Goal: Find specific page/section: Find specific page/section

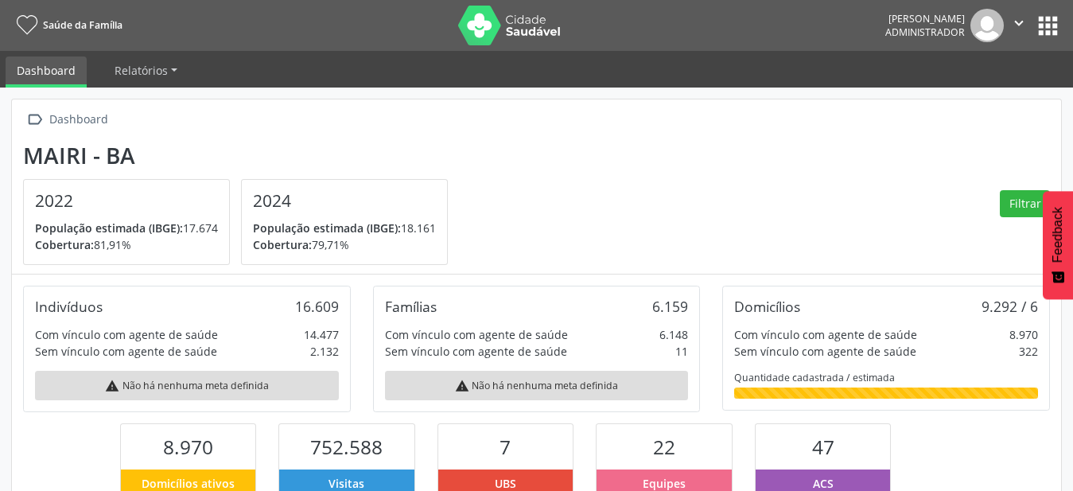
scroll to position [264, 350]
click at [1042, 23] on button "apps" at bounding box center [1048, 26] width 28 height 28
click at [1042, 23] on body "Saúde da Família Vinicius Cerqueira Silva Administrador  Configurações Sair ap…" at bounding box center [536, 245] width 1073 height 491
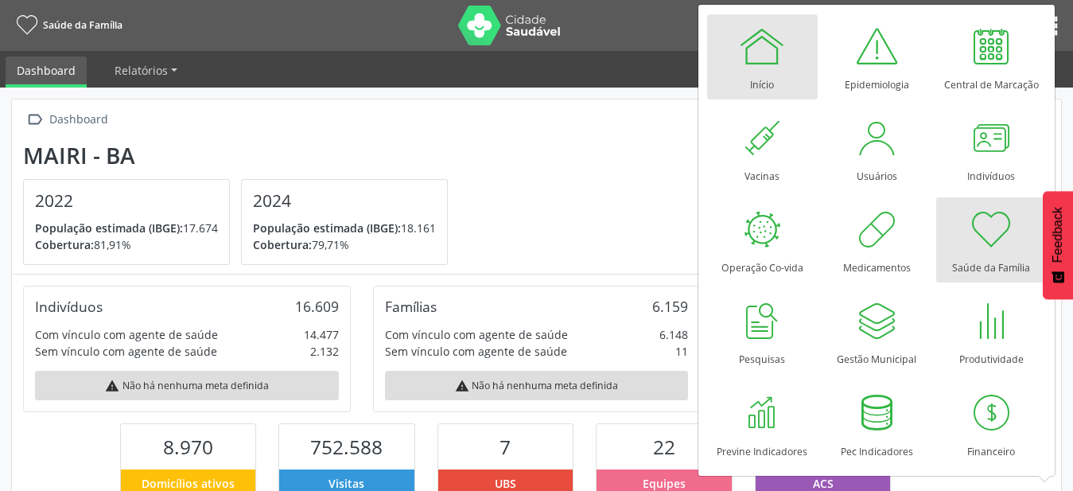
click at [787, 52] on link "Início" at bounding box center [762, 56] width 111 height 85
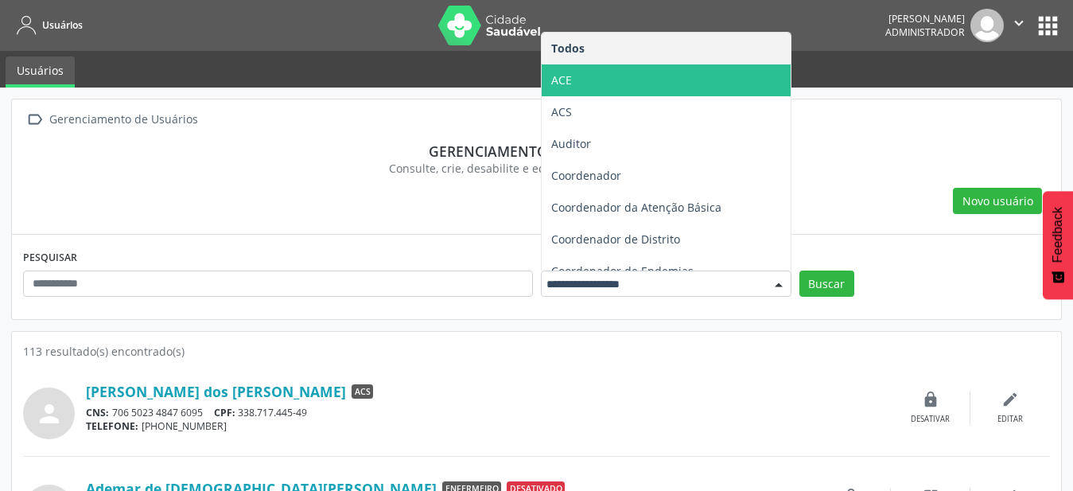
click at [701, 88] on span "ACE" at bounding box center [666, 80] width 249 height 32
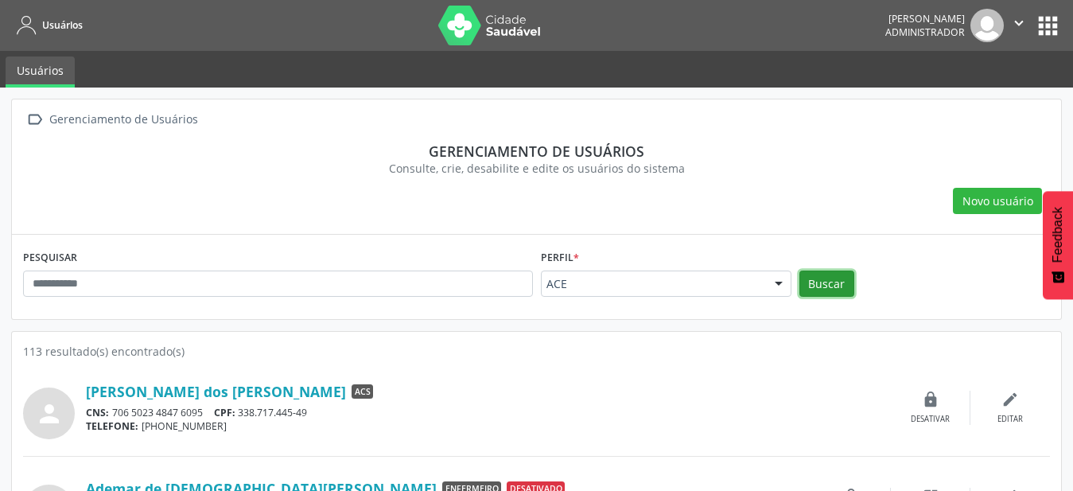
click at [832, 284] on button "Buscar" at bounding box center [826, 283] width 55 height 27
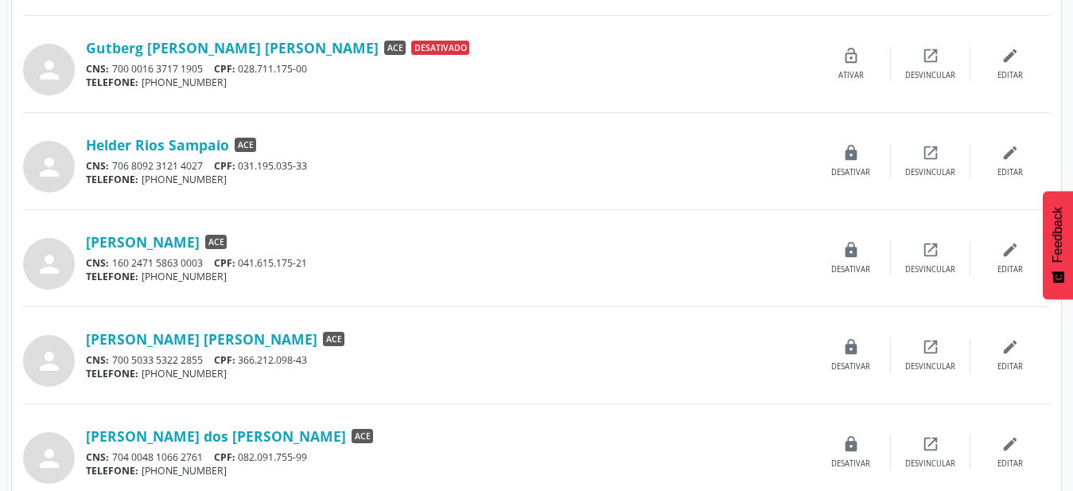
scroll to position [1376, 0]
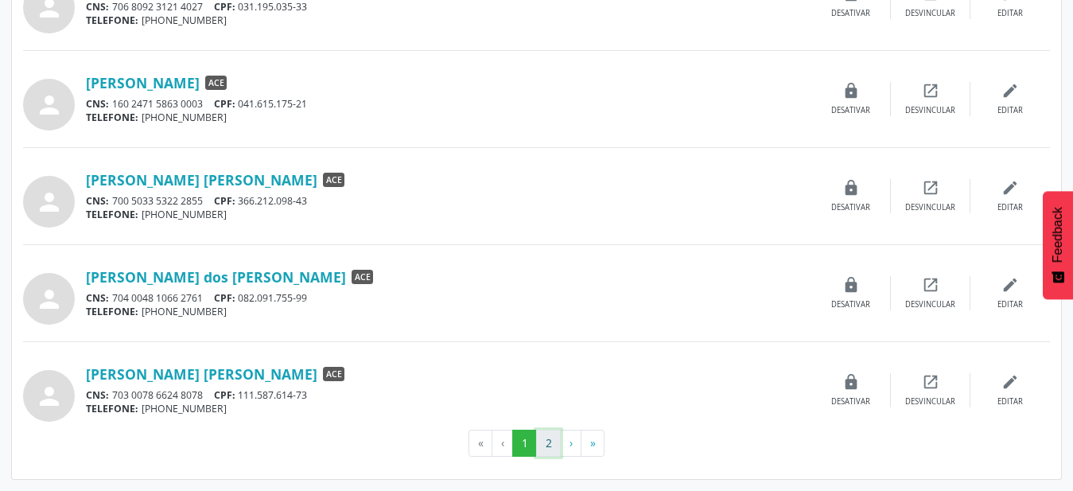
click at [552, 442] on button "2" at bounding box center [548, 442] width 25 height 27
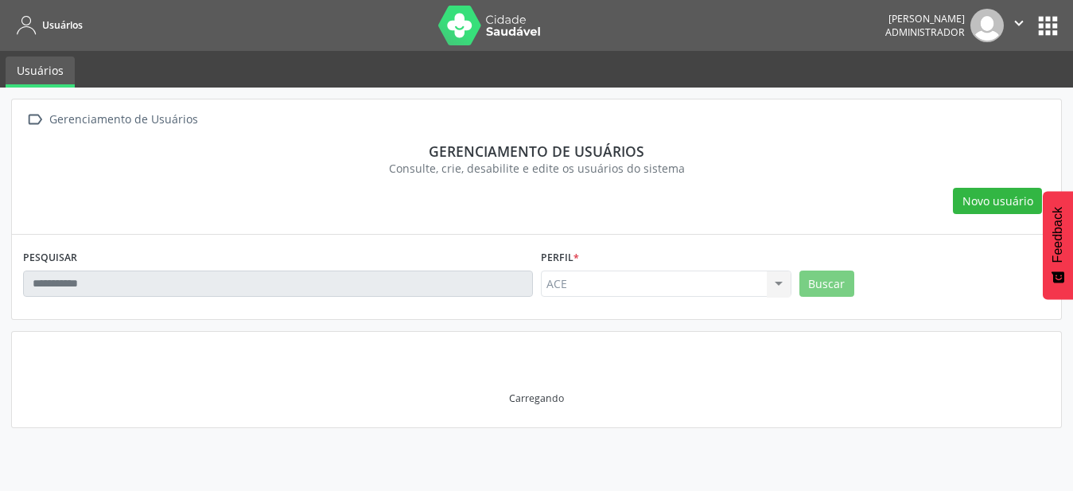
scroll to position [0, 0]
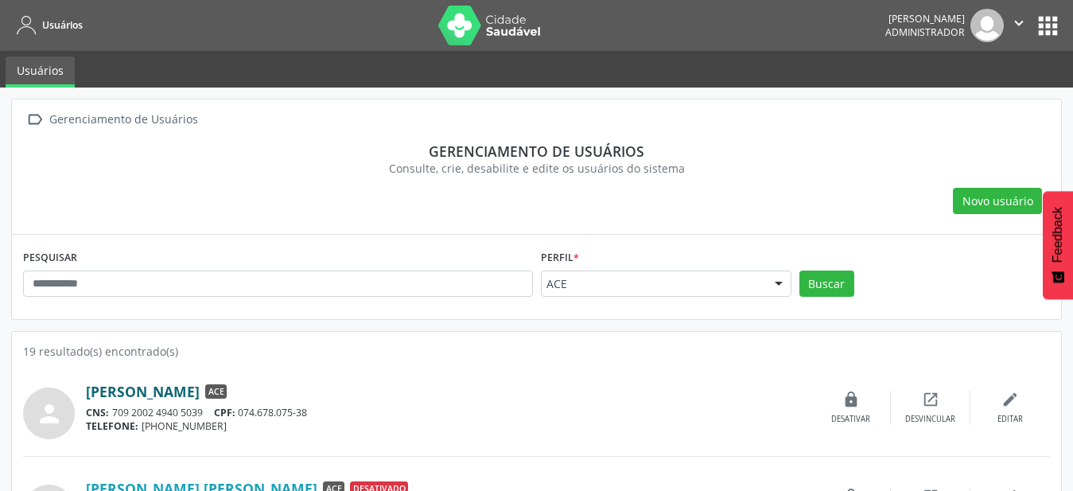
click at [200, 388] on link "[PERSON_NAME]" at bounding box center [143, 391] width 114 height 17
